Goal: Information Seeking & Learning: Learn about a topic

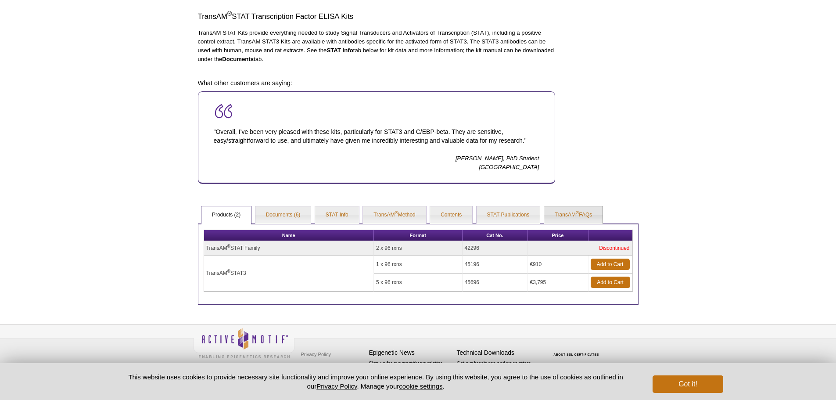
scroll to position [279, 0]
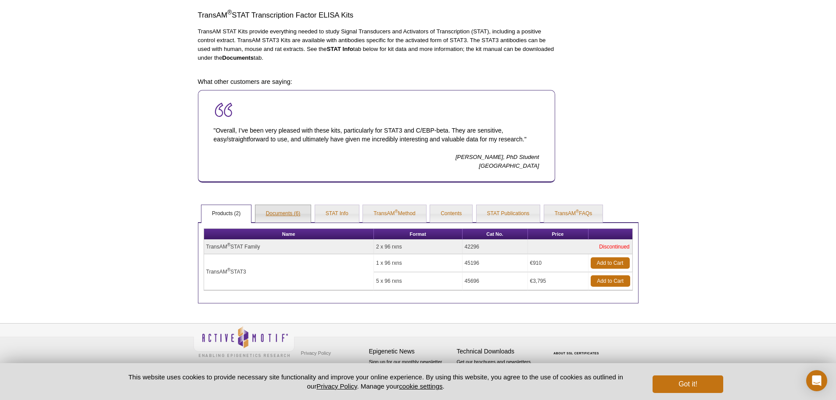
click at [284, 213] on link "Documents (6)" at bounding box center [283, 214] width 56 height 18
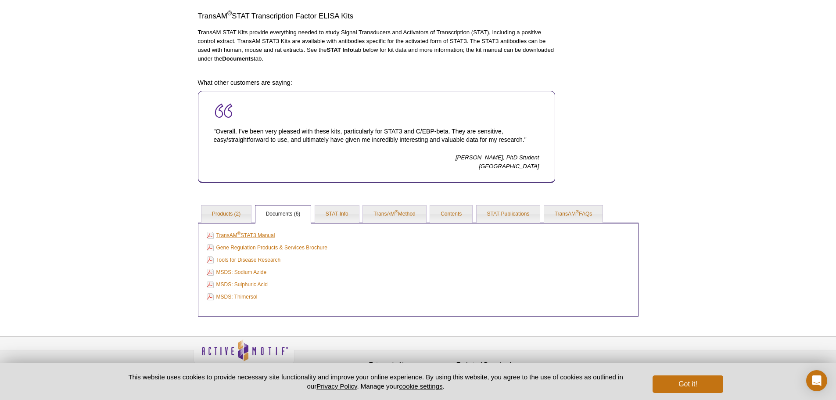
scroll to position [266, 0]
click at [250, 236] on link "TransAM ® STAT3 Manual" at bounding box center [241, 235] width 68 height 10
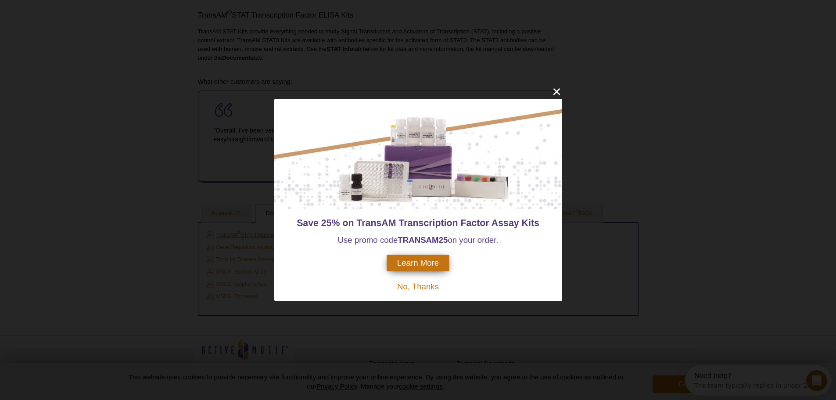
scroll to position [0, 0]
click at [559, 89] on icon "close" at bounding box center [556, 91] width 11 height 11
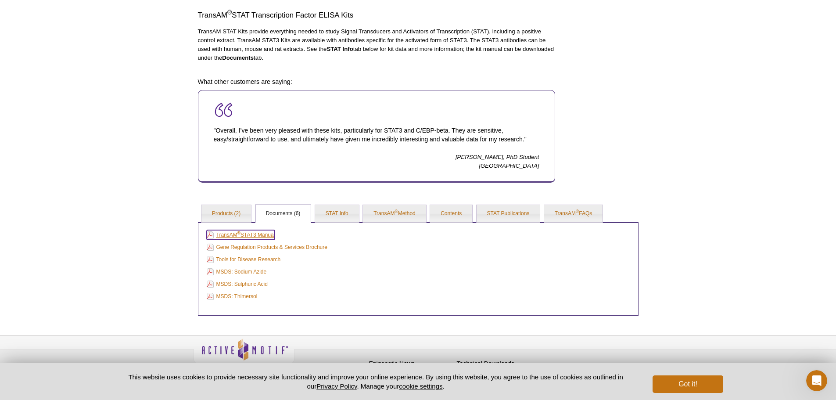
click at [253, 232] on link "TransAM ® STAT3 Manual" at bounding box center [241, 235] width 68 height 10
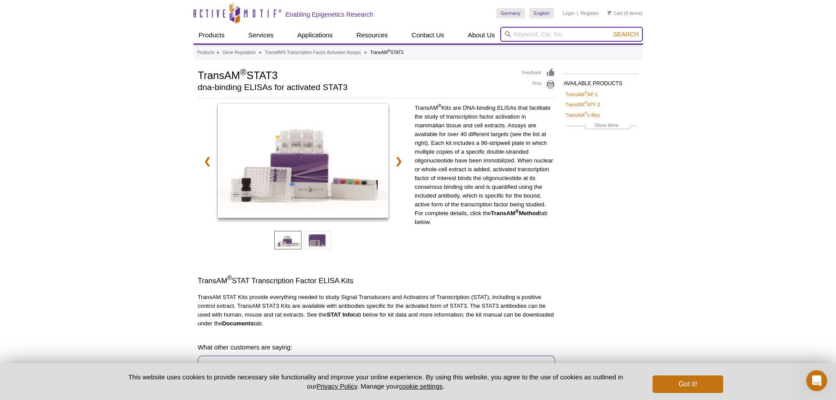
click at [531, 35] on input "search" at bounding box center [571, 34] width 143 height 15
type input "nuclear extract"
click at [611, 30] on button "Search" at bounding box center [626, 34] width 31 height 8
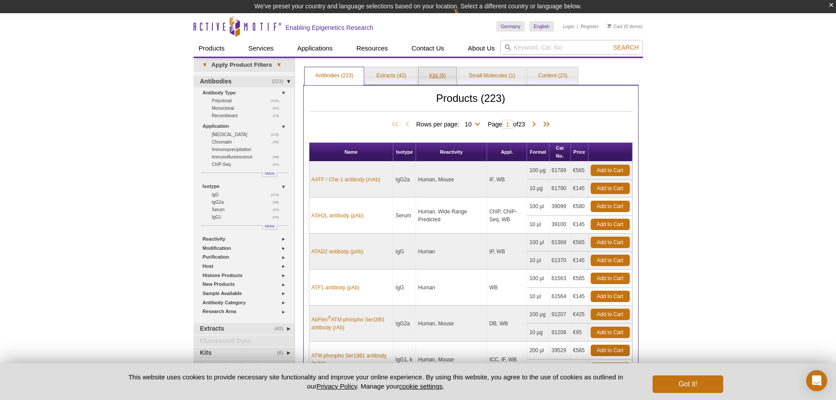
click at [437, 75] on link "Kits (6)" at bounding box center [438, 76] width 38 height 18
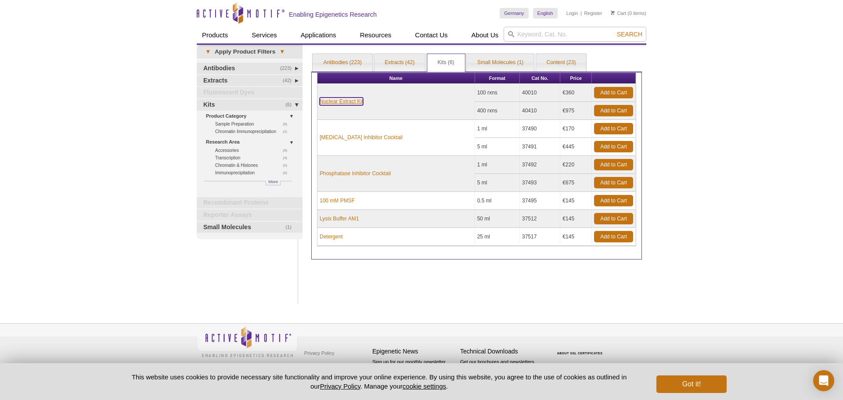
click at [359, 100] on link "Nuclear Extract Kit" at bounding box center [341, 101] width 43 height 8
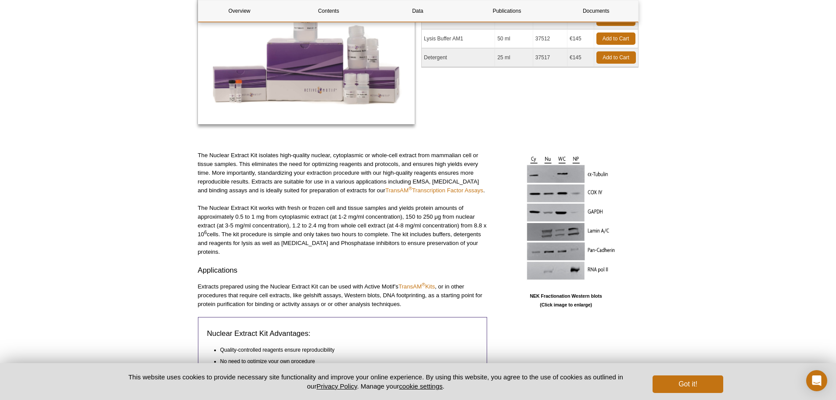
scroll to position [176, 0]
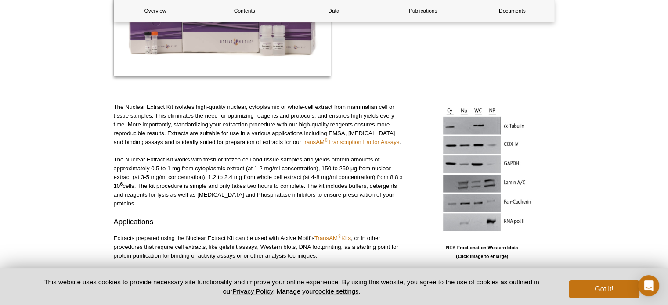
scroll to position [263, 0]
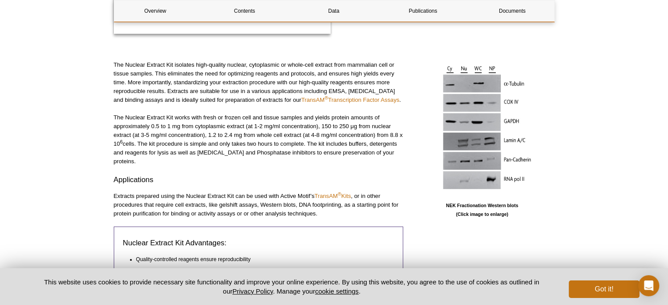
click at [474, 204] on b "NEK Fractionation Western blots (Click image to enlarge)" at bounding box center [482, 210] width 72 height 14
click at [476, 212] on b "NEK Fractionation Western blots (Click image to enlarge)" at bounding box center [482, 210] width 72 height 14
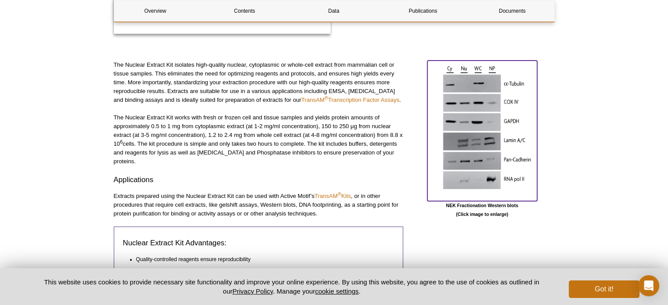
click at [487, 151] on img at bounding box center [482, 130] width 110 height 138
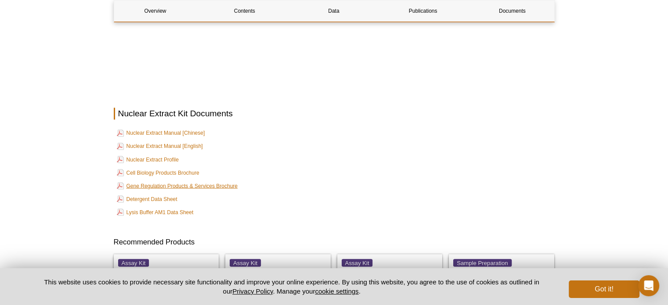
scroll to position [1536, 0]
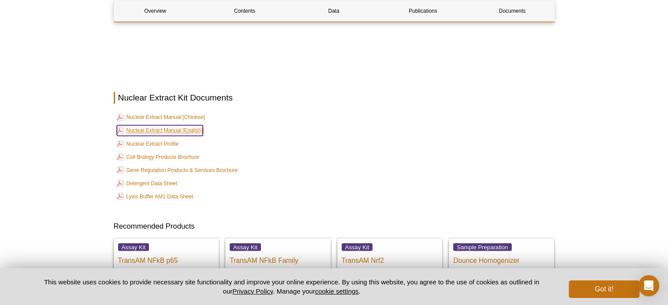
click at [191, 125] on link "Nuclear Extract Manual [English]" at bounding box center [160, 130] width 86 height 11
